Goal: Information Seeking & Learning: Learn about a topic

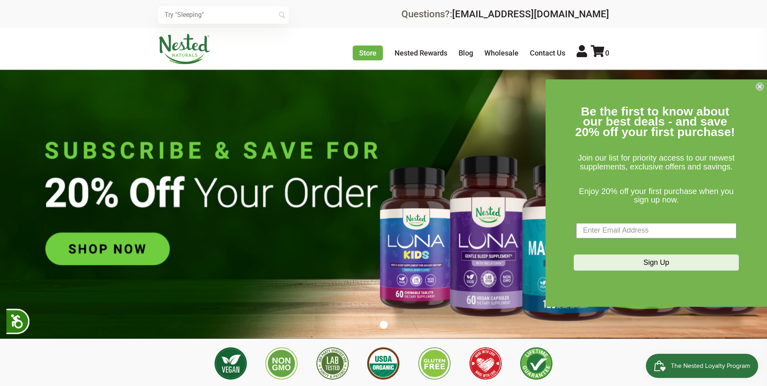
click at [476, 54] on li "Blog" at bounding box center [470, 53] width 24 height 13
click at [467, 55] on link "Blog" at bounding box center [465, 53] width 14 height 8
